Goal: Communication & Community: Answer question/provide support

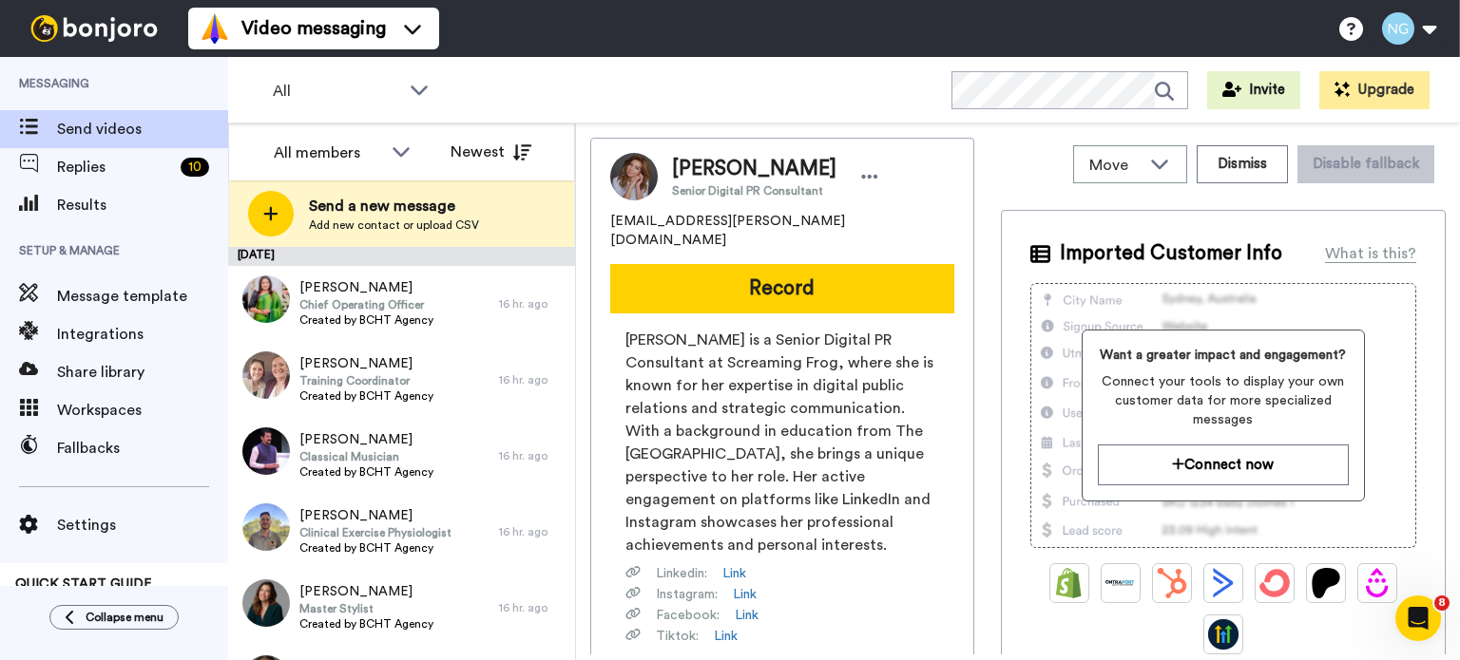
click at [101, 39] on img at bounding box center [94, 28] width 143 height 27
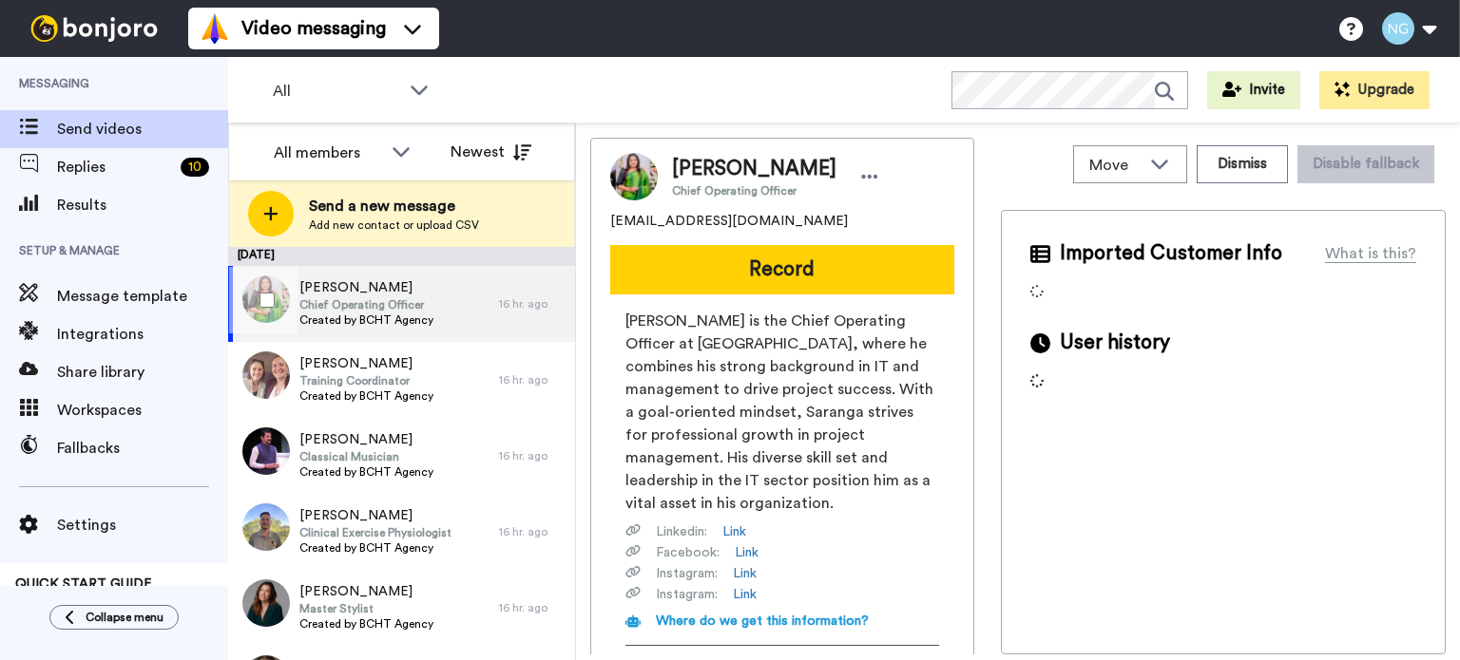
click at [422, 279] on span "[PERSON_NAME]" at bounding box center [366, 287] width 134 height 19
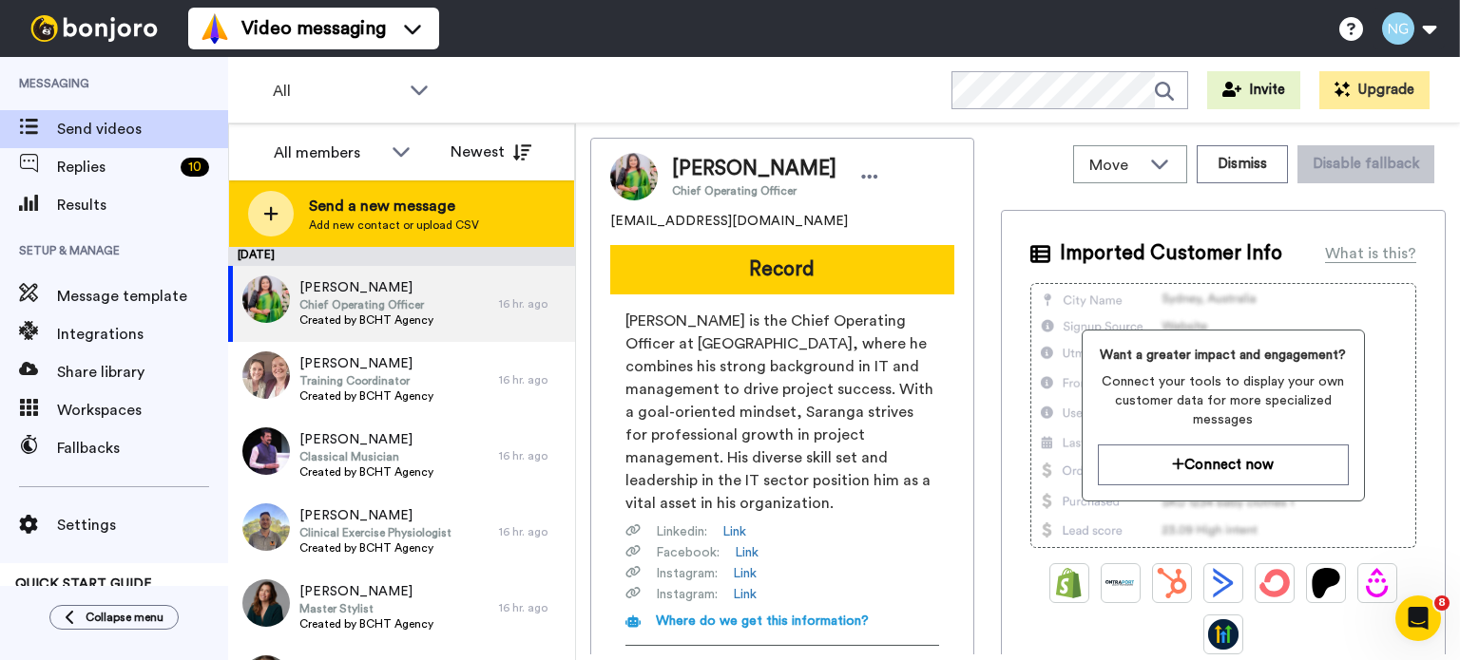
click at [344, 205] on span "Send a new message" at bounding box center [394, 206] width 170 height 23
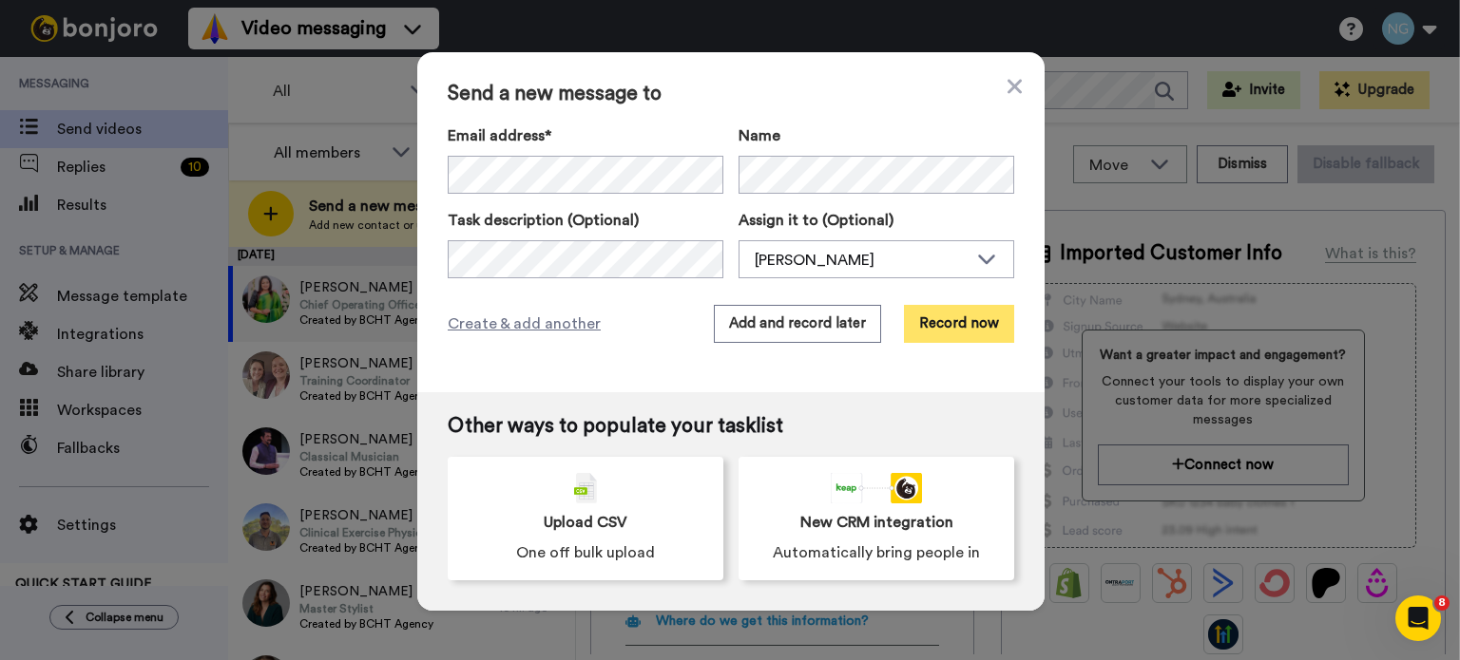
click at [958, 333] on button "Record now" at bounding box center [959, 324] width 110 height 38
